Goal: Task Accomplishment & Management: Manage account settings

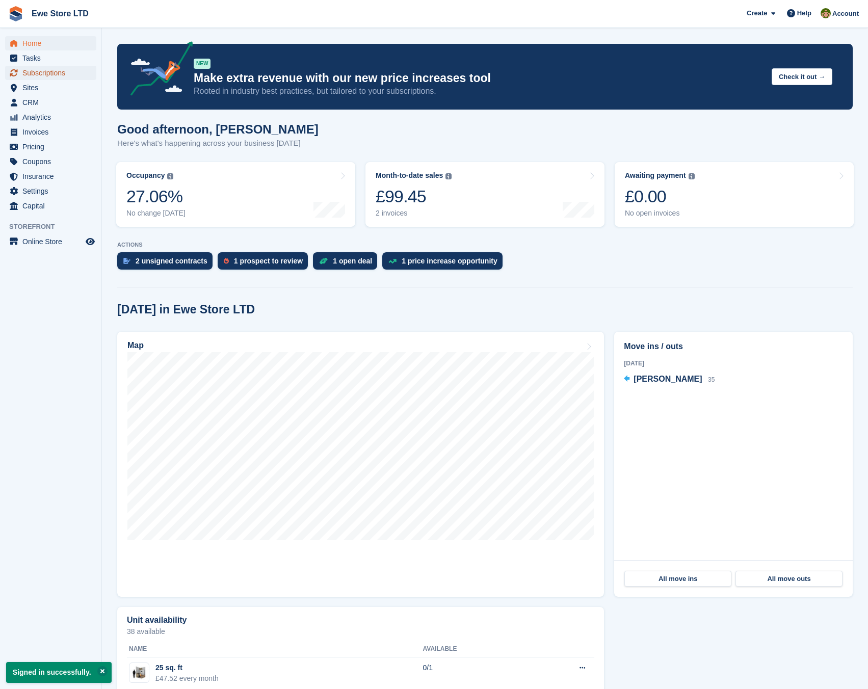
click at [62, 77] on span "Subscriptions" at bounding box center [52, 73] width 61 height 14
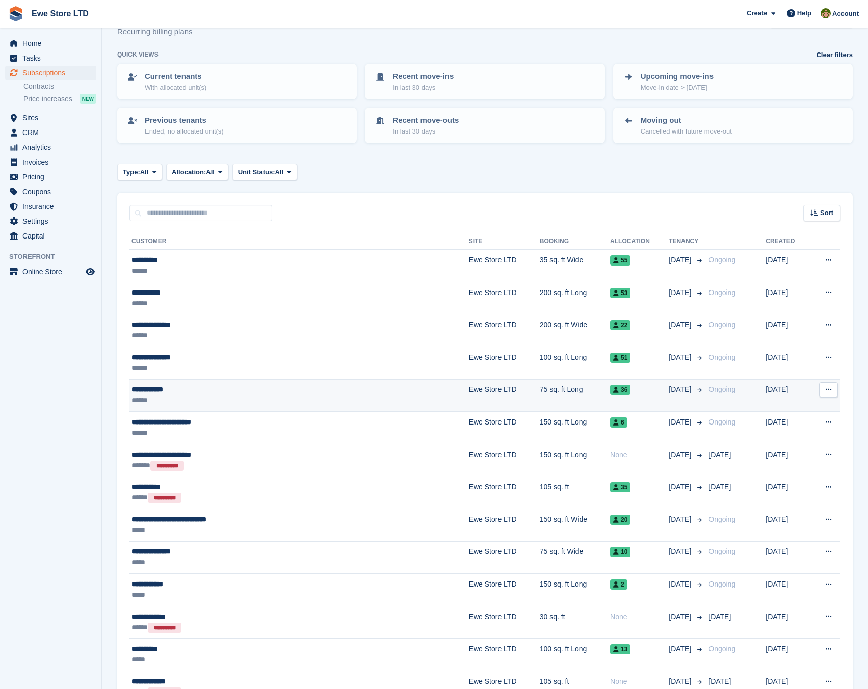
scroll to position [51, 0]
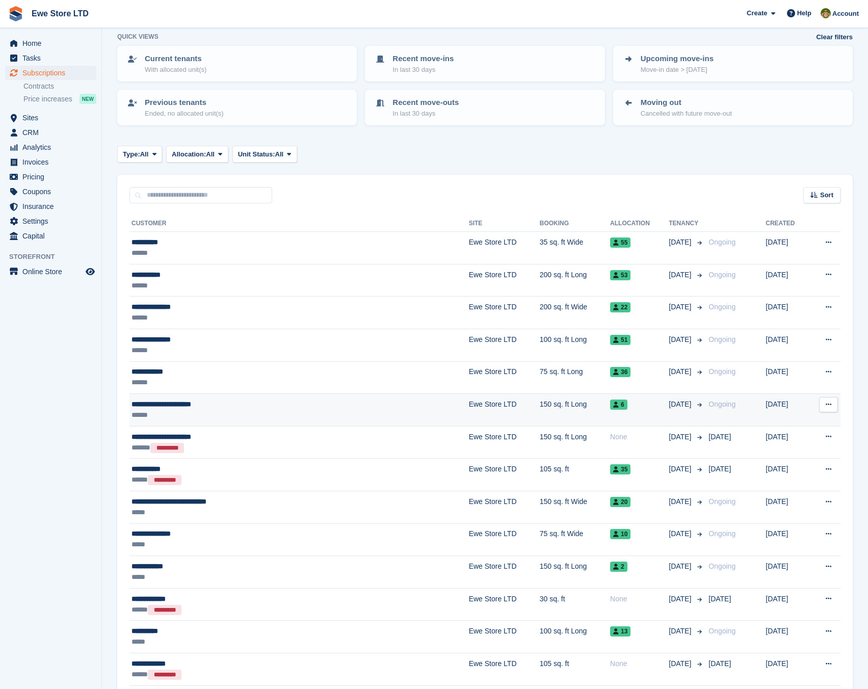
click at [248, 410] on div "******" at bounding box center [244, 415] width 227 height 11
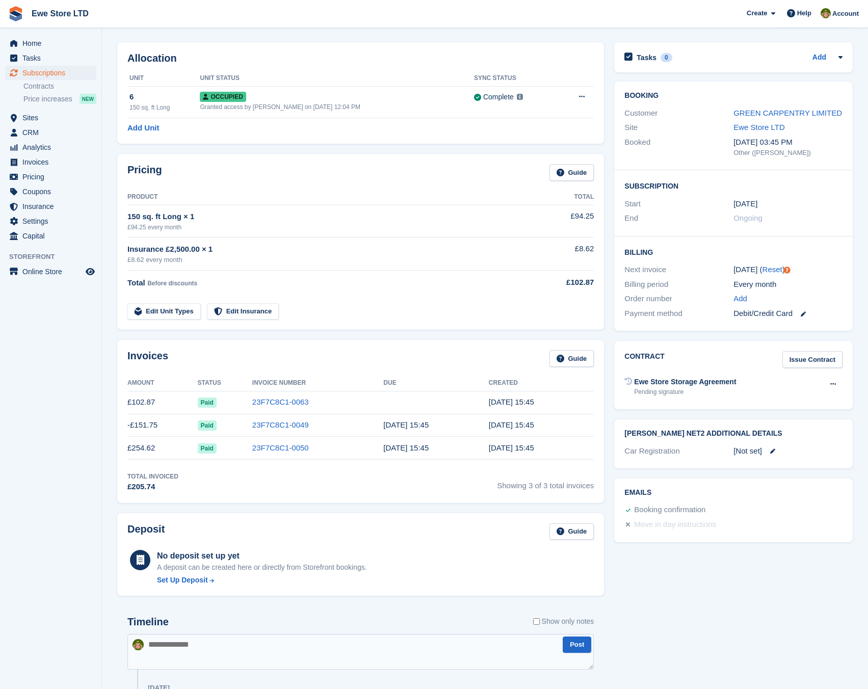
scroll to position [51, 0]
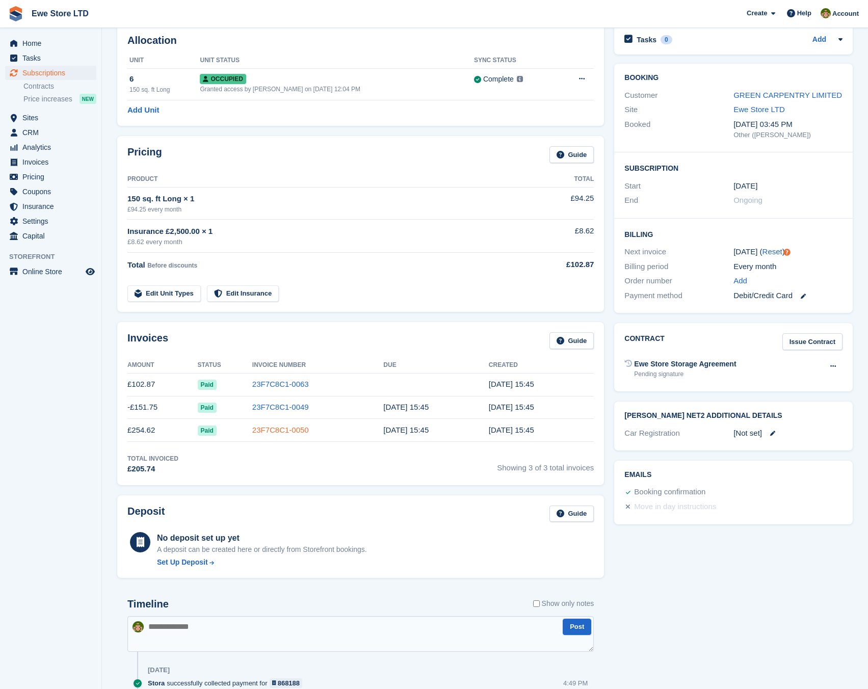
click at [275, 431] on link "23F7C8C1-0050" at bounding box center [280, 430] width 57 height 9
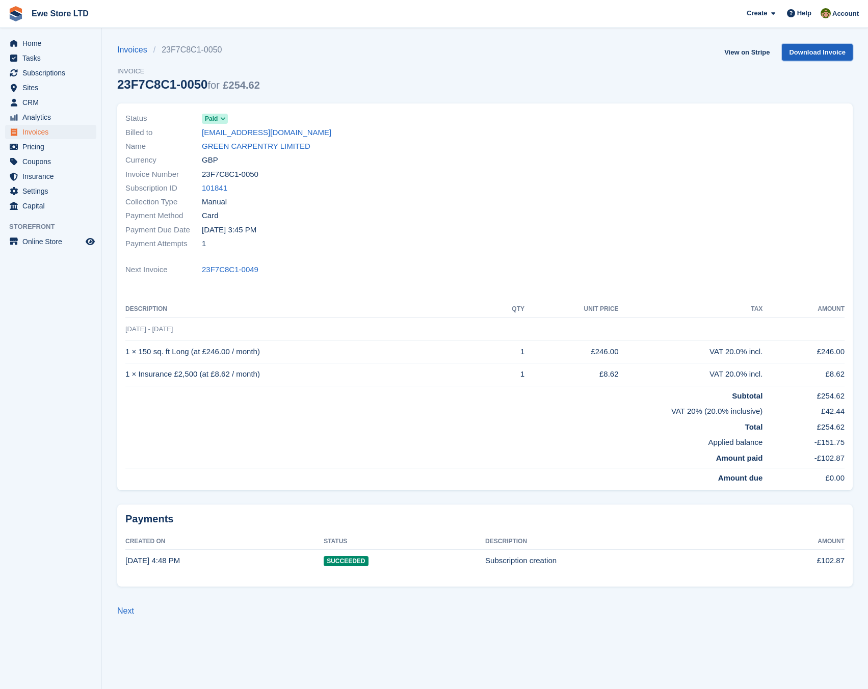
click at [809, 55] on link "Download Invoice" at bounding box center [817, 52] width 71 height 17
click at [136, 49] on link "Invoices" at bounding box center [135, 50] width 36 height 12
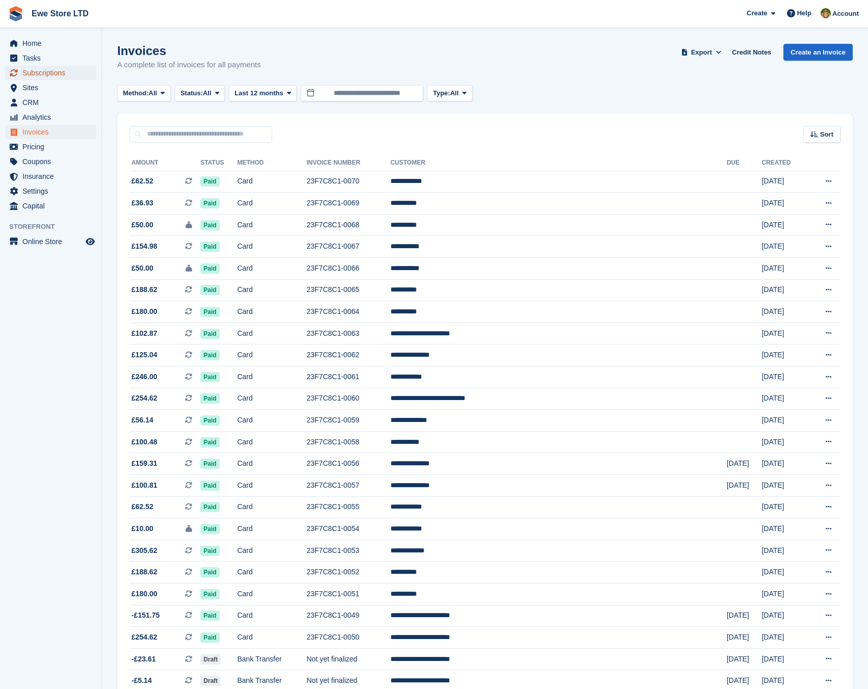
click at [50, 80] on span "Subscriptions" at bounding box center [52, 73] width 61 height 14
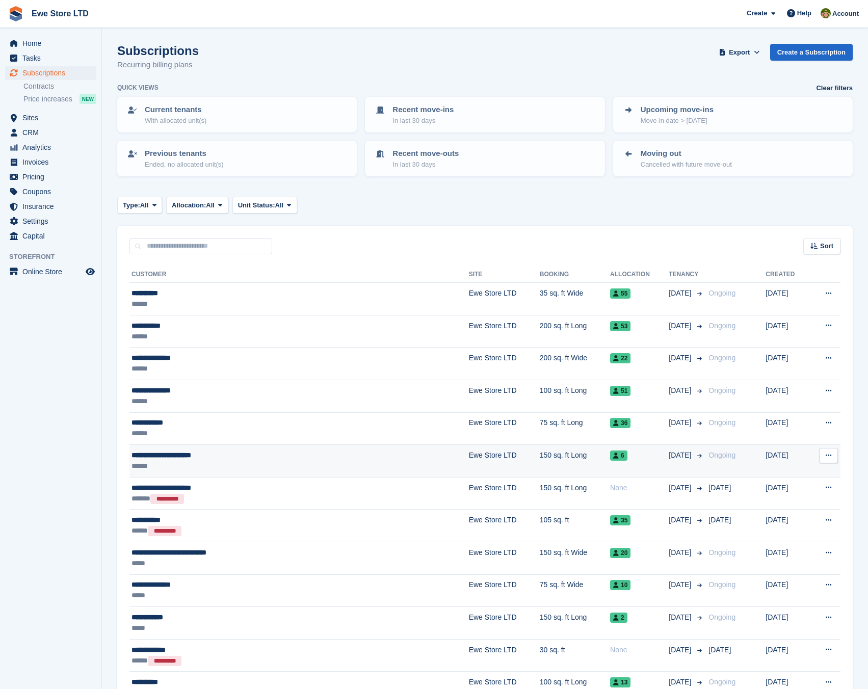
click at [254, 461] on div "******" at bounding box center [244, 466] width 227 height 11
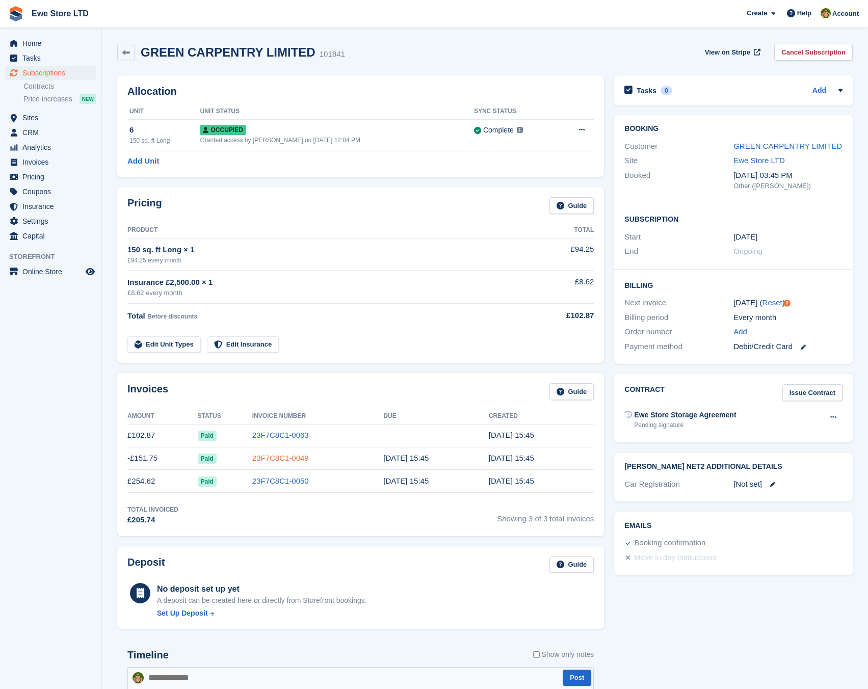
click at [292, 459] on link "23F7C8C1-0049" at bounding box center [280, 458] width 57 height 9
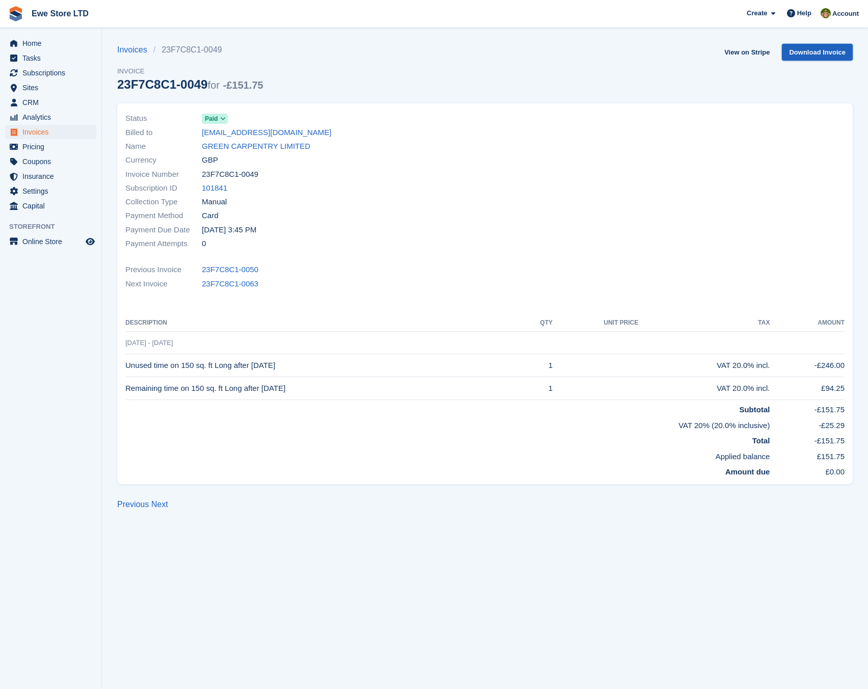
click at [811, 54] on link "Download Invoice" at bounding box center [817, 52] width 71 height 17
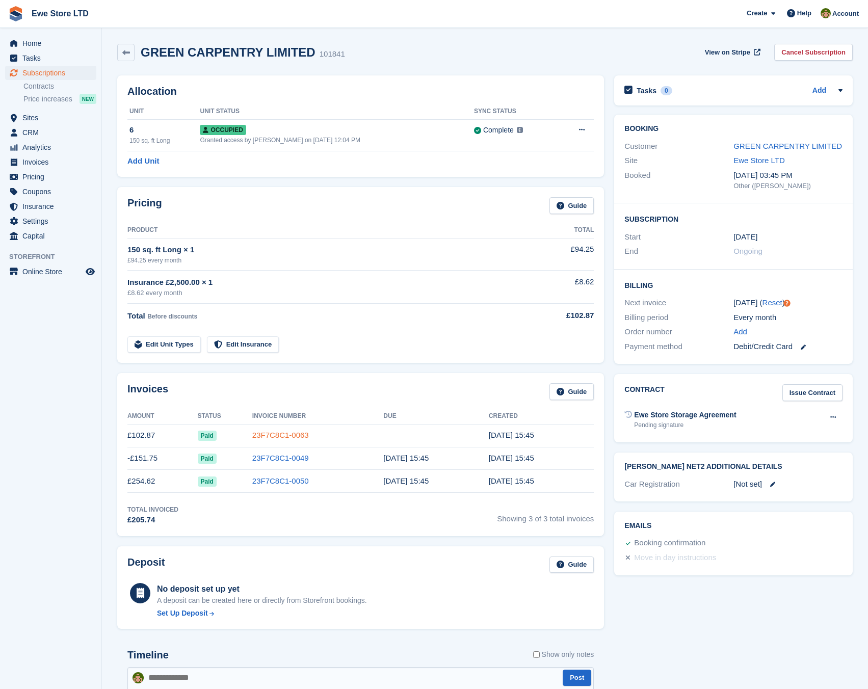
click at [276, 436] on link "23F7C8C1-0063" at bounding box center [280, 435] width 57 height 9
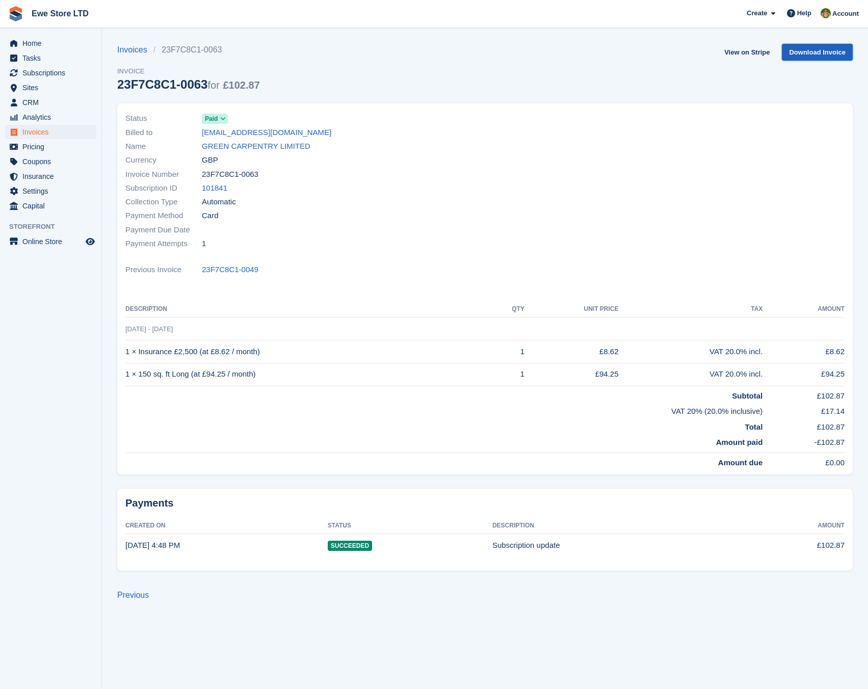
click at [810, 56] on link "Download Invoice" at bounding box center [817, 52] width 71 height 17
drag, startPoint x: 311, startPoint y: 133, endPoint x: 202, endPoint y: 134, distance: 109.1
click at [202, 134] on div "Billed to green.carpentry@outlook.com" at bounding box center [302, 132] width 354 height 14
copy link "green.carpentry@outlook.com"
click at [135, 49] on link "Invoices" at bounding box center [135, 50] width 36 height 12
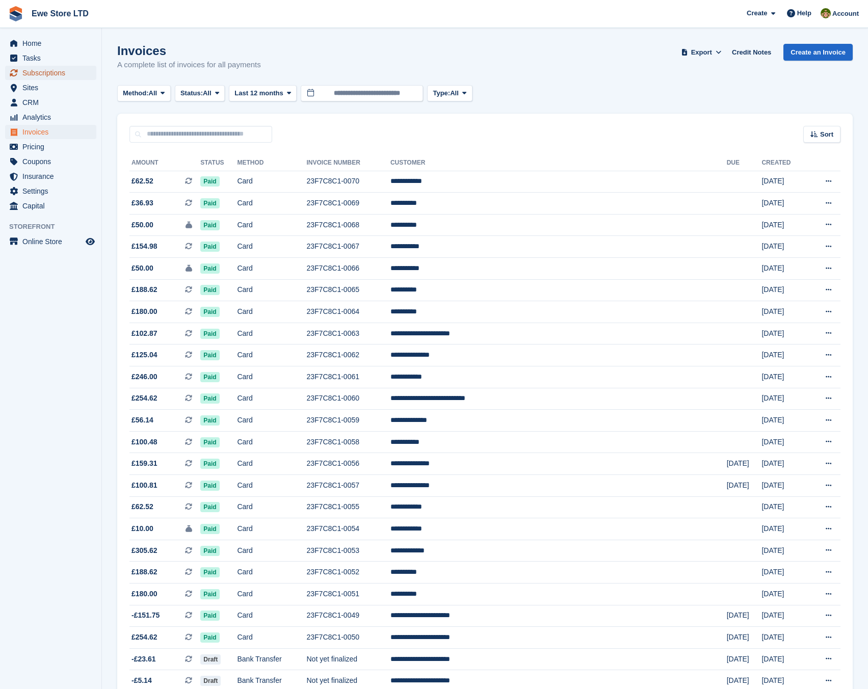
click at [42, 73] on span "Subscriptions" at bounding box center [52, 73] width 61 height 14
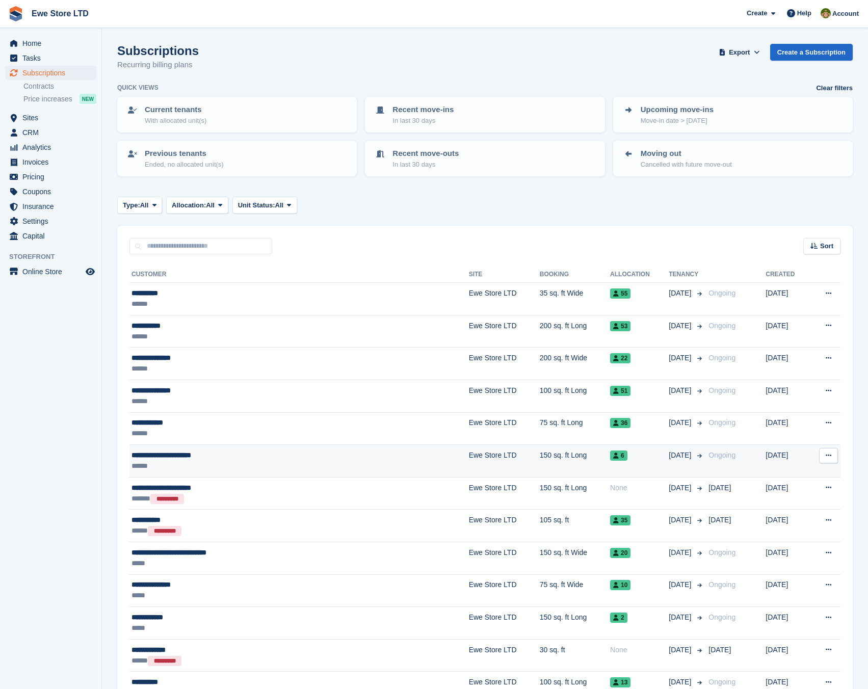
click at [214, 457] on div "**********" at bounding box center [244, 455] width 227 height 11
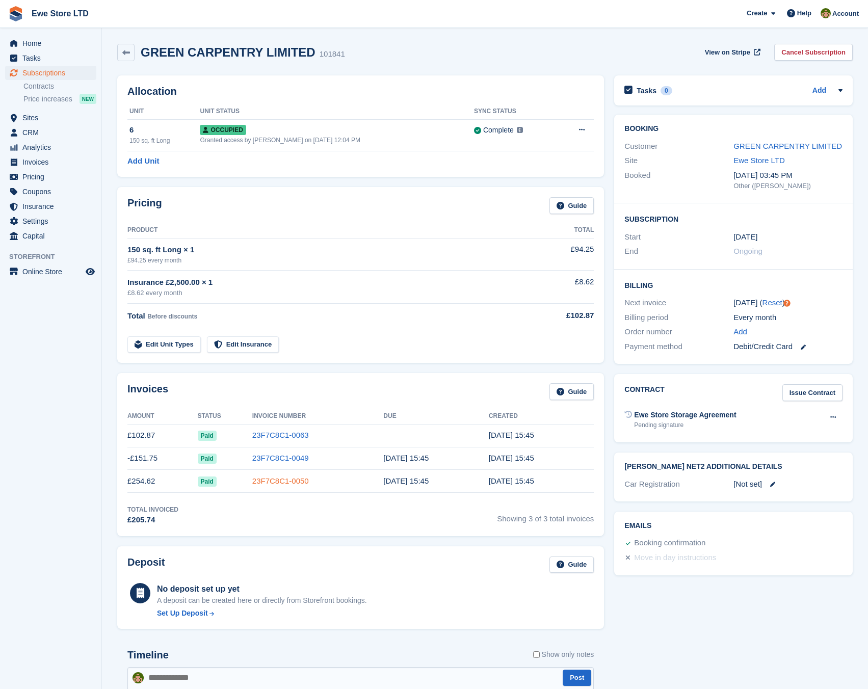
click at [277, 481] on link "23F7C8C1-0050" at bounding box center [280, 481] width 57 height 9
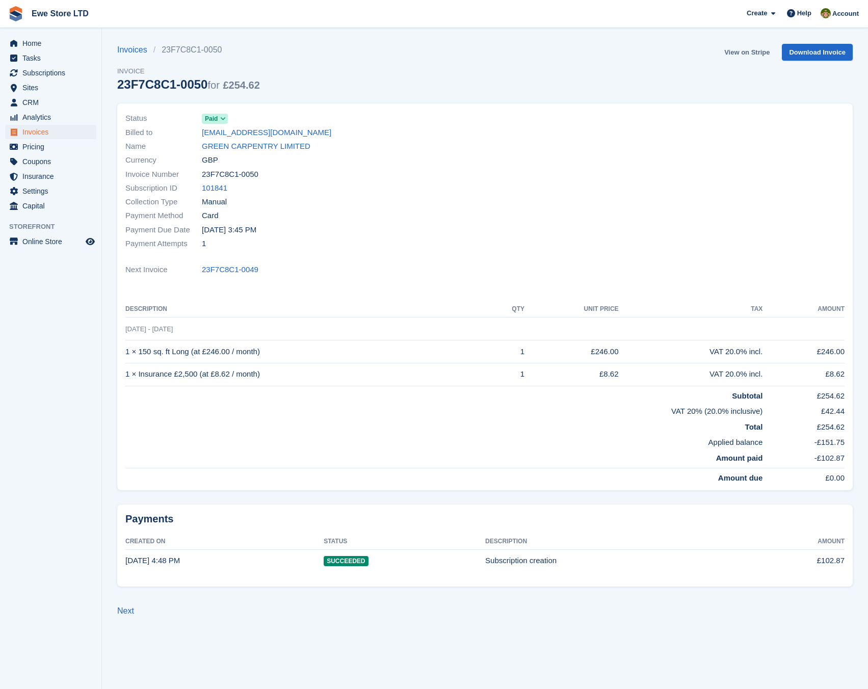
click at [748, 51] on link "View on Stripe" at bounding box center [747, 52] width 54 height 17
click at [133, 50] on link "Invoices" at bounding box center [135, 50] width 36 height 12
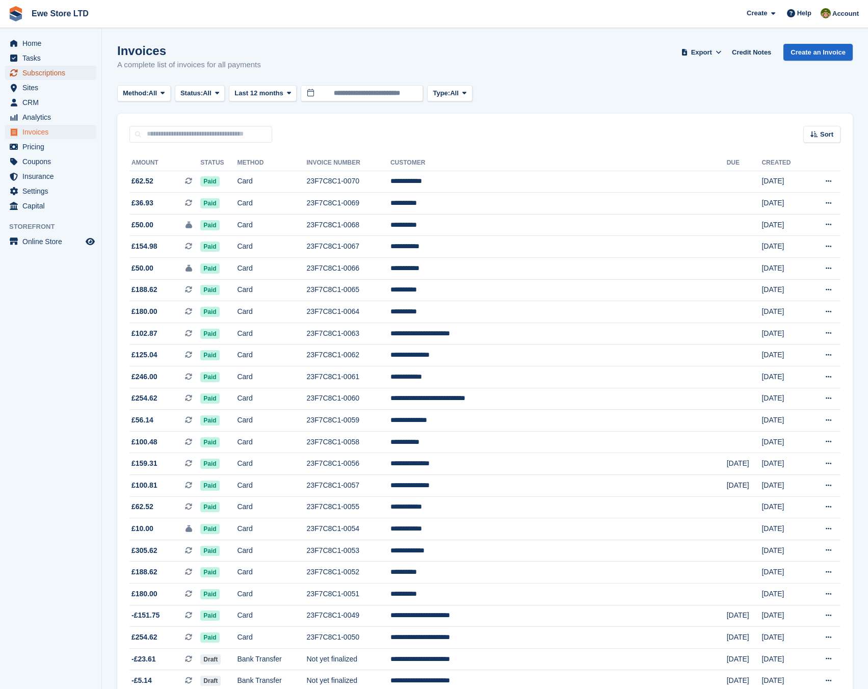
click at [35, 77] on span "Subscriptions" at bounding box center [52, 73] width 61 height 14
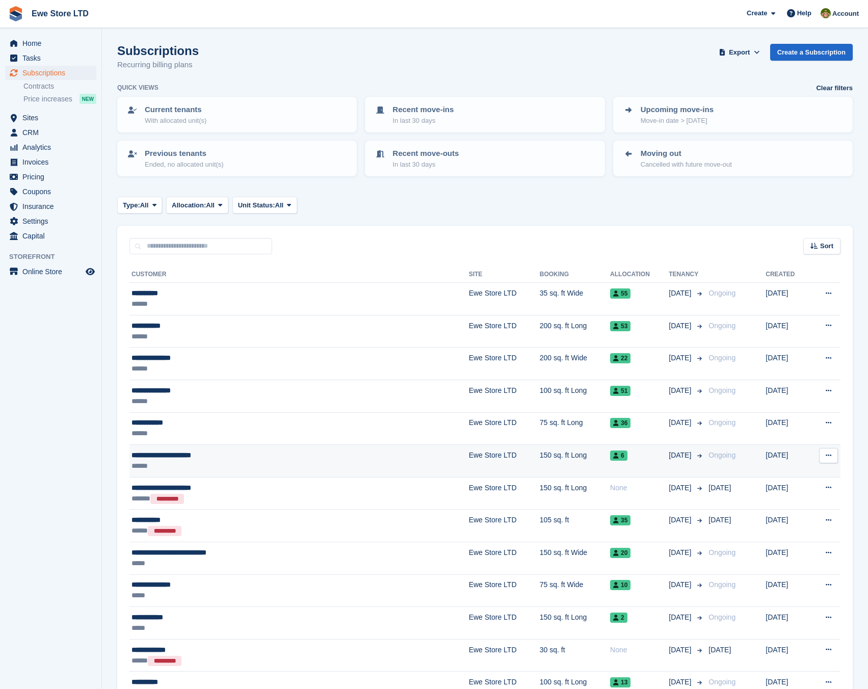
click at [201, 455] on div "**********" at bounding box center [244, 455] width 227 height 11
